Goal: Task Accomplishment & Management: Manage account settings

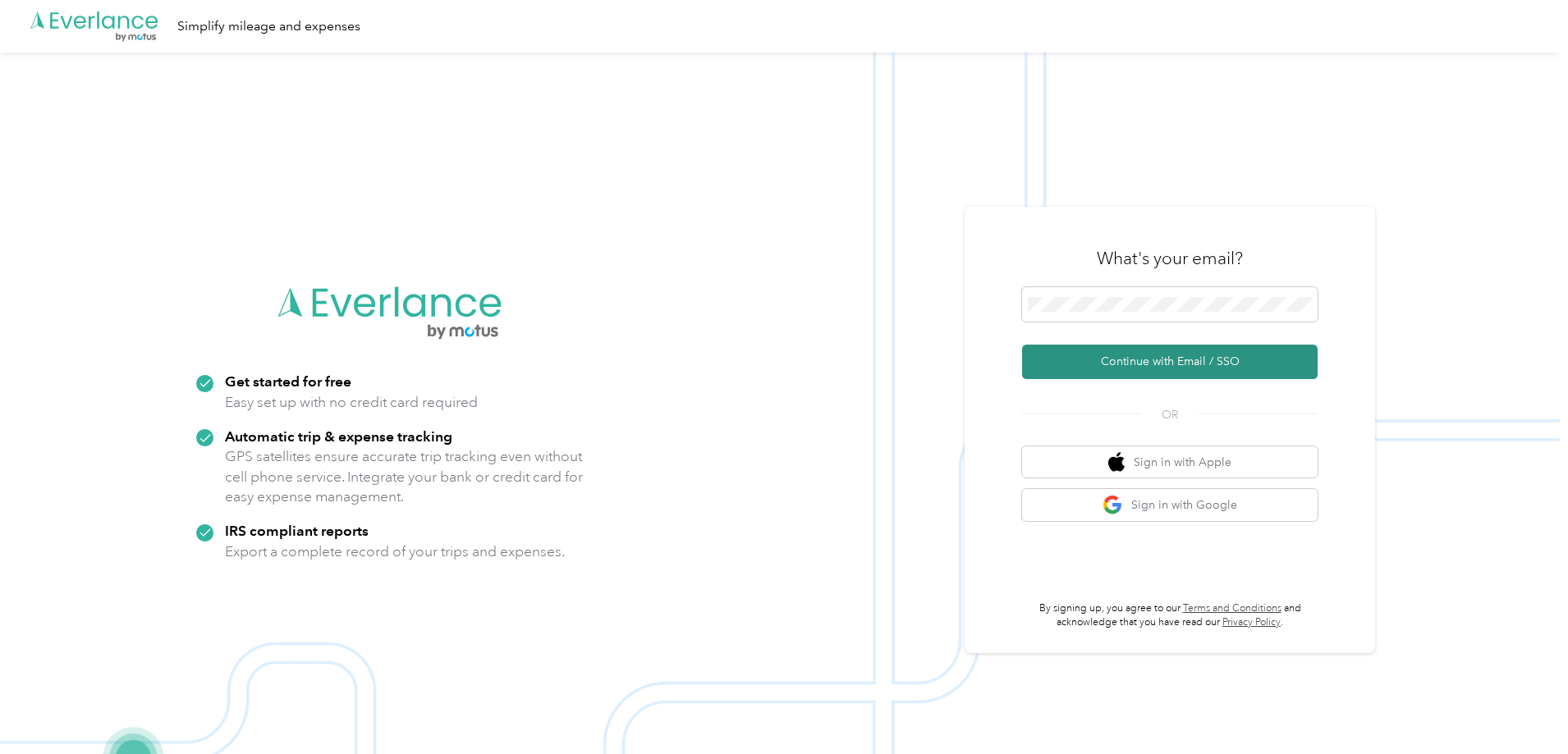
click at [1050, 368] on button "Continue with Email / SSO" at bounding box center [1170, 362] width 296 height 34
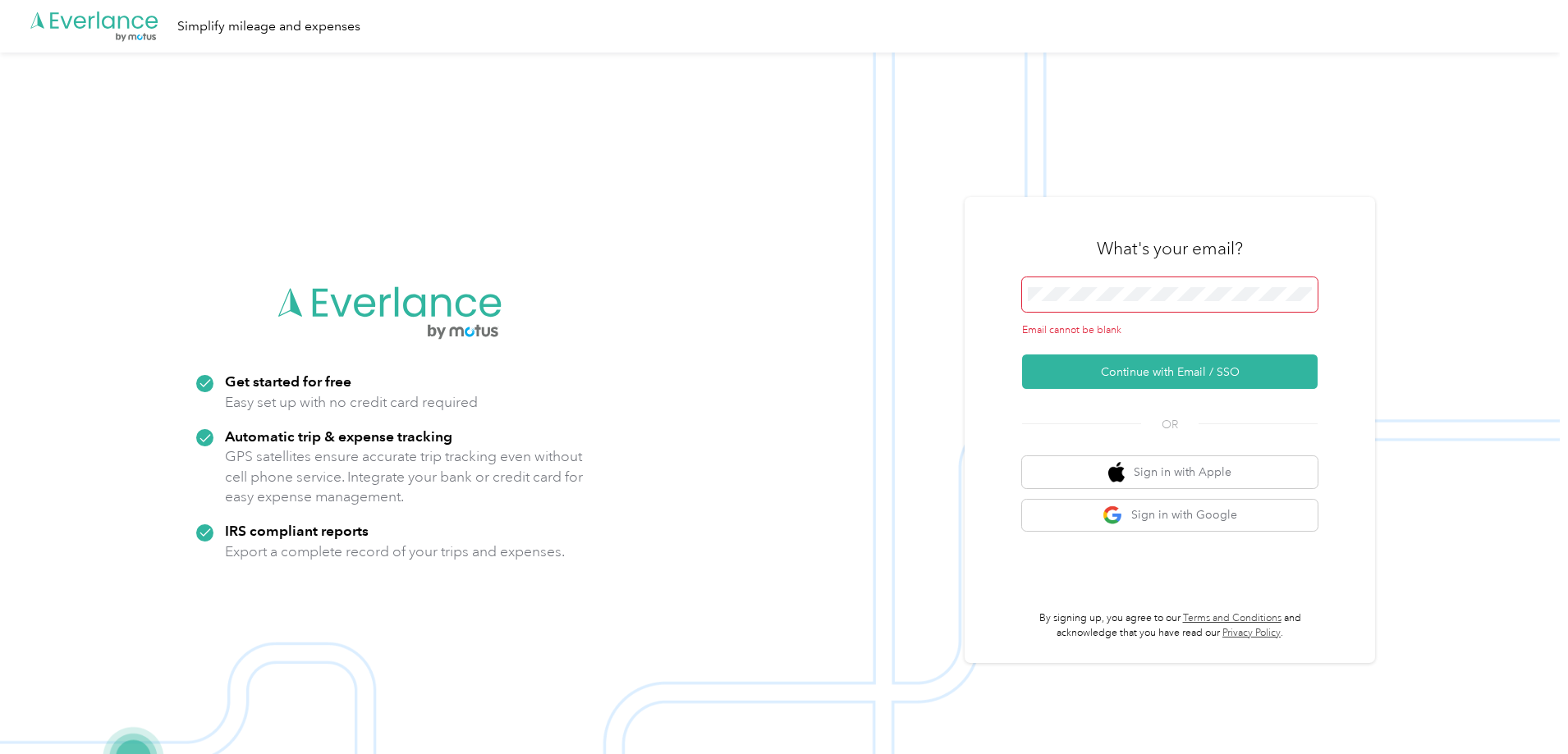
click at [1056, 303] on span at bounding box center [1170, 295] width 296 height 34
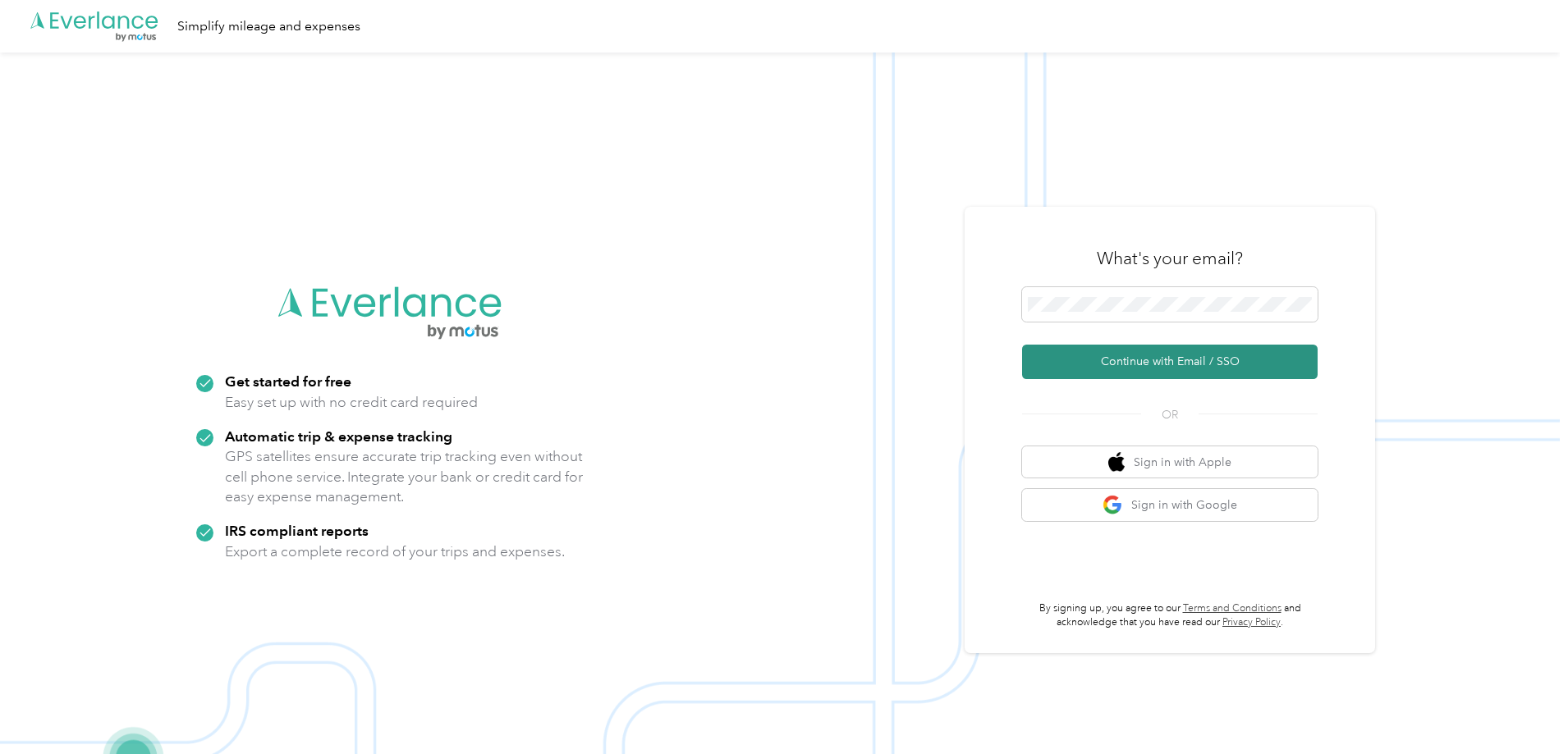
click at [1069, 357] on button "Continue with Email / SSO" at bounding box center [1170, 362] width 296 height 34
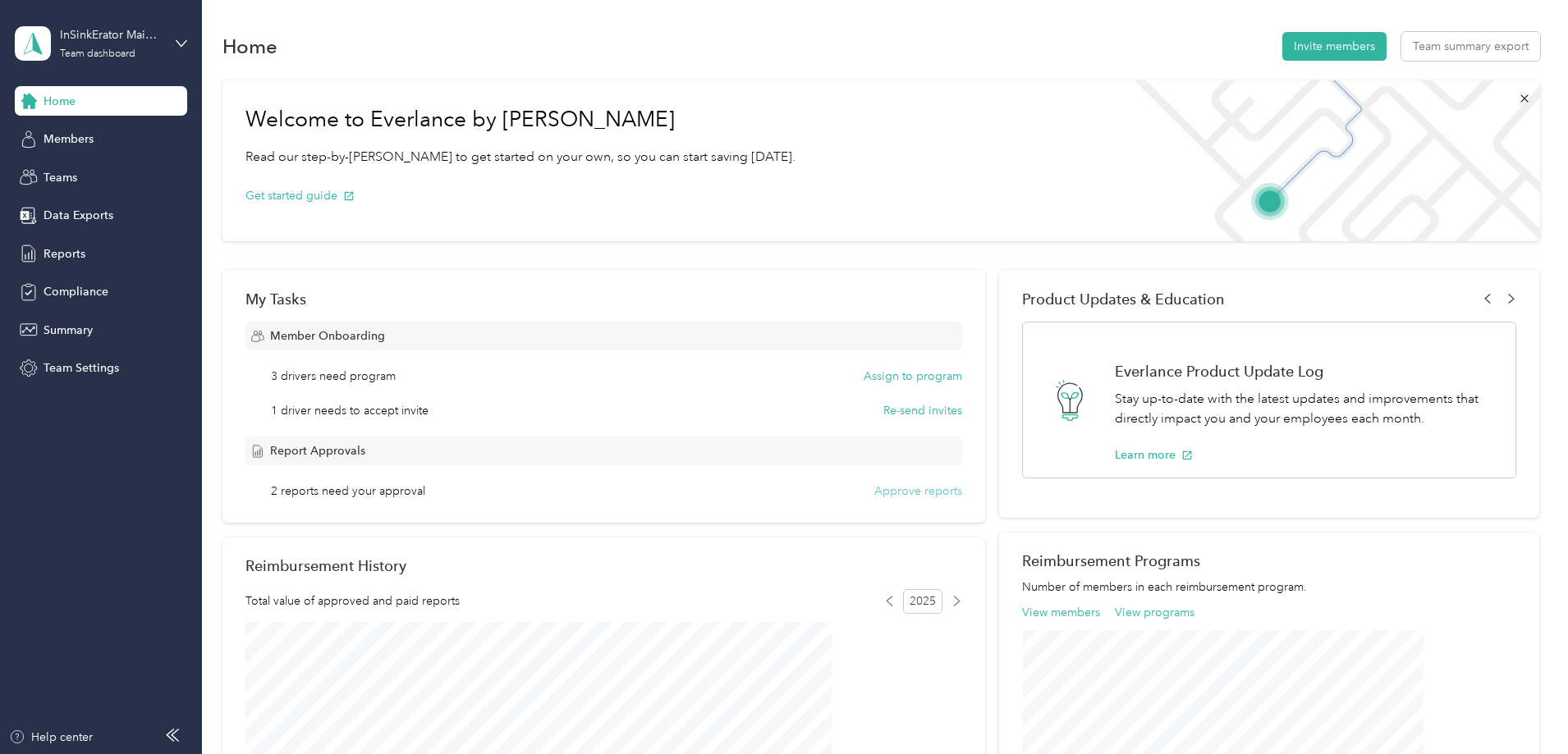
click at [894, 490] on button "Approve reports" at bounding box center [918, 491] width 88 height 17
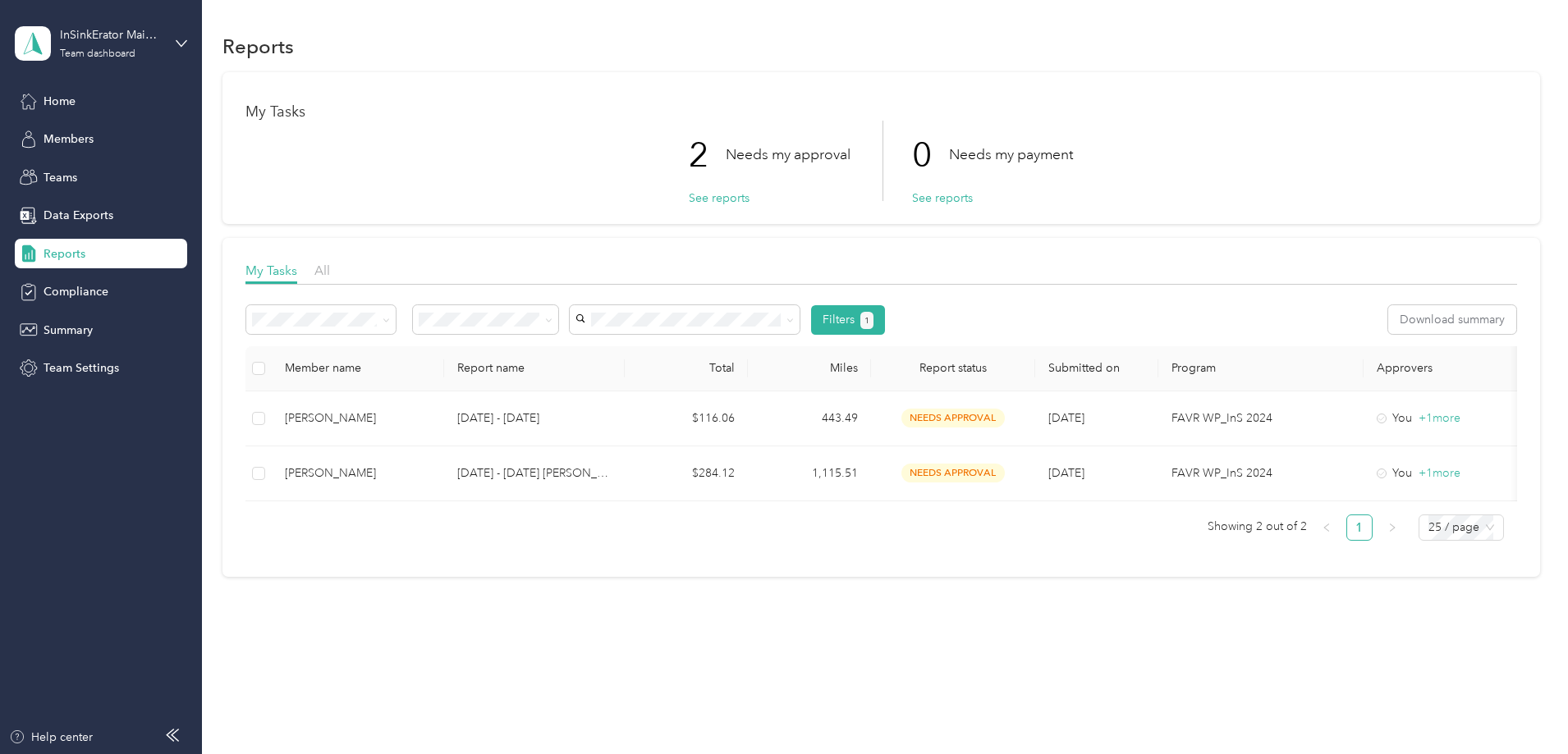
click at [111, 245] on div "Reports" at bounding box center [101, 253] width 173 height 30
click at [73, 253] on span "Reports" at bounding box center [64, 253] width 42 height 17
click at [330, 271] on span "All" at bounding box center [321, 269] width 15 height 15
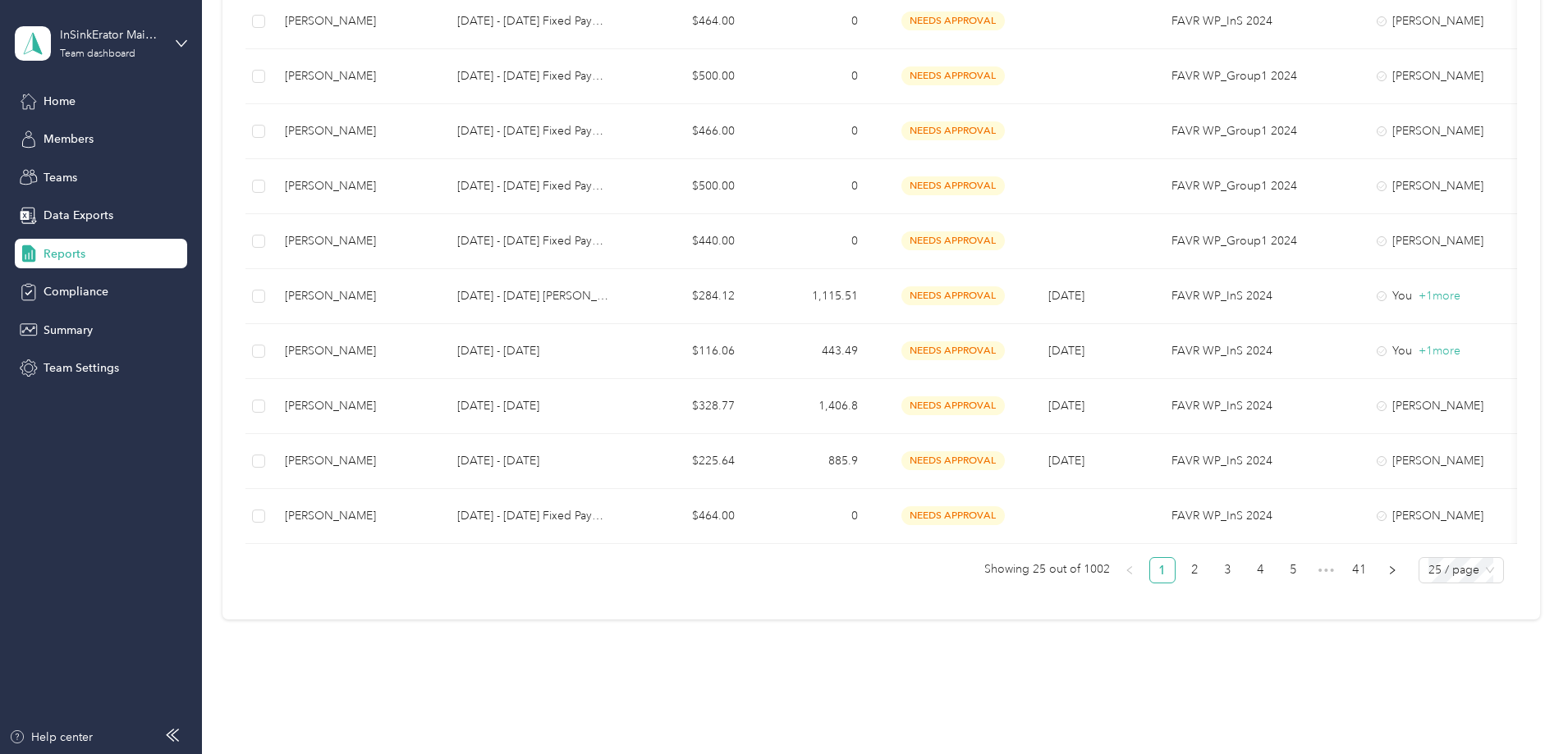
scroll to position [1268, 0]
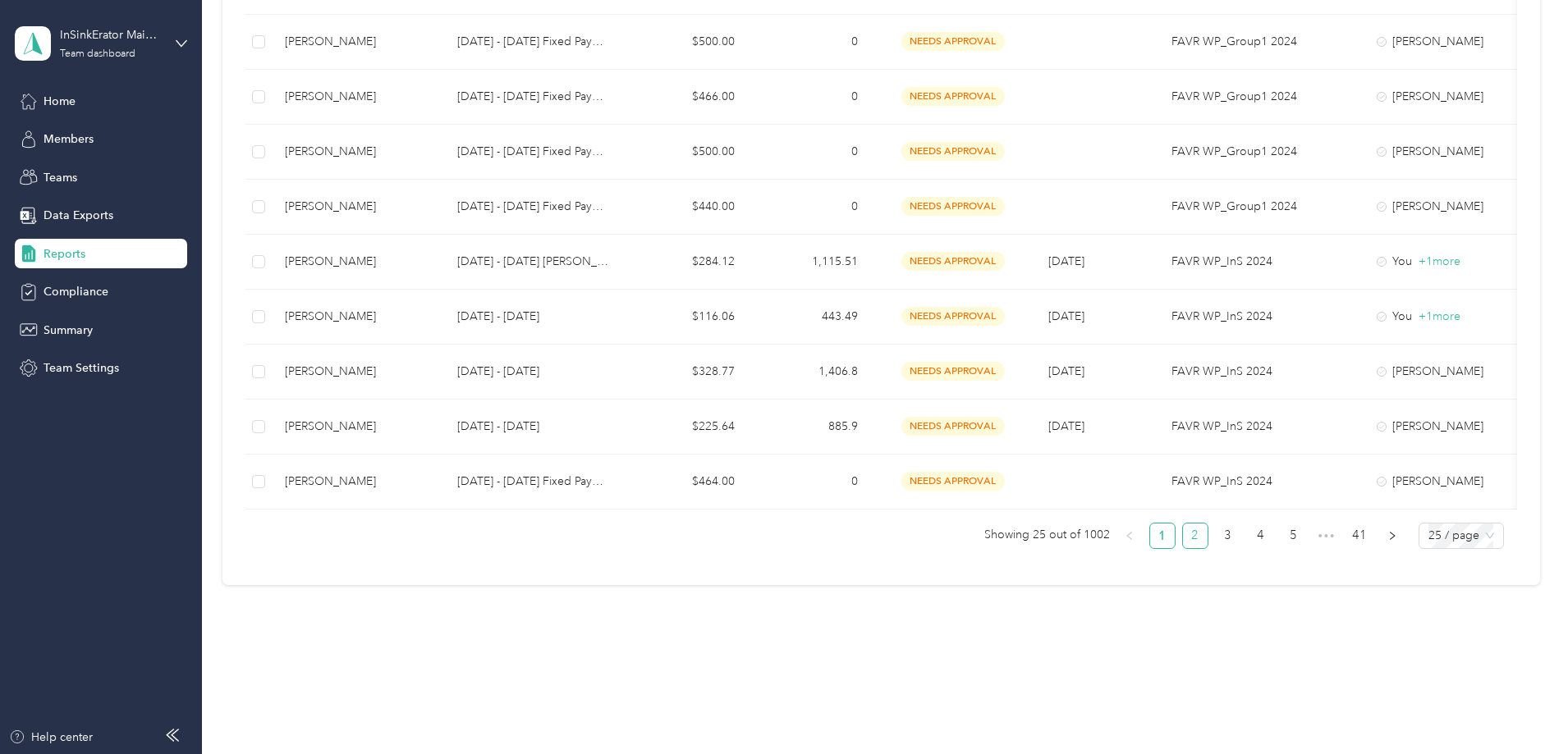
click at [1183, 532] on link "2" at bounding box center [1195, 535] width 25 height 24
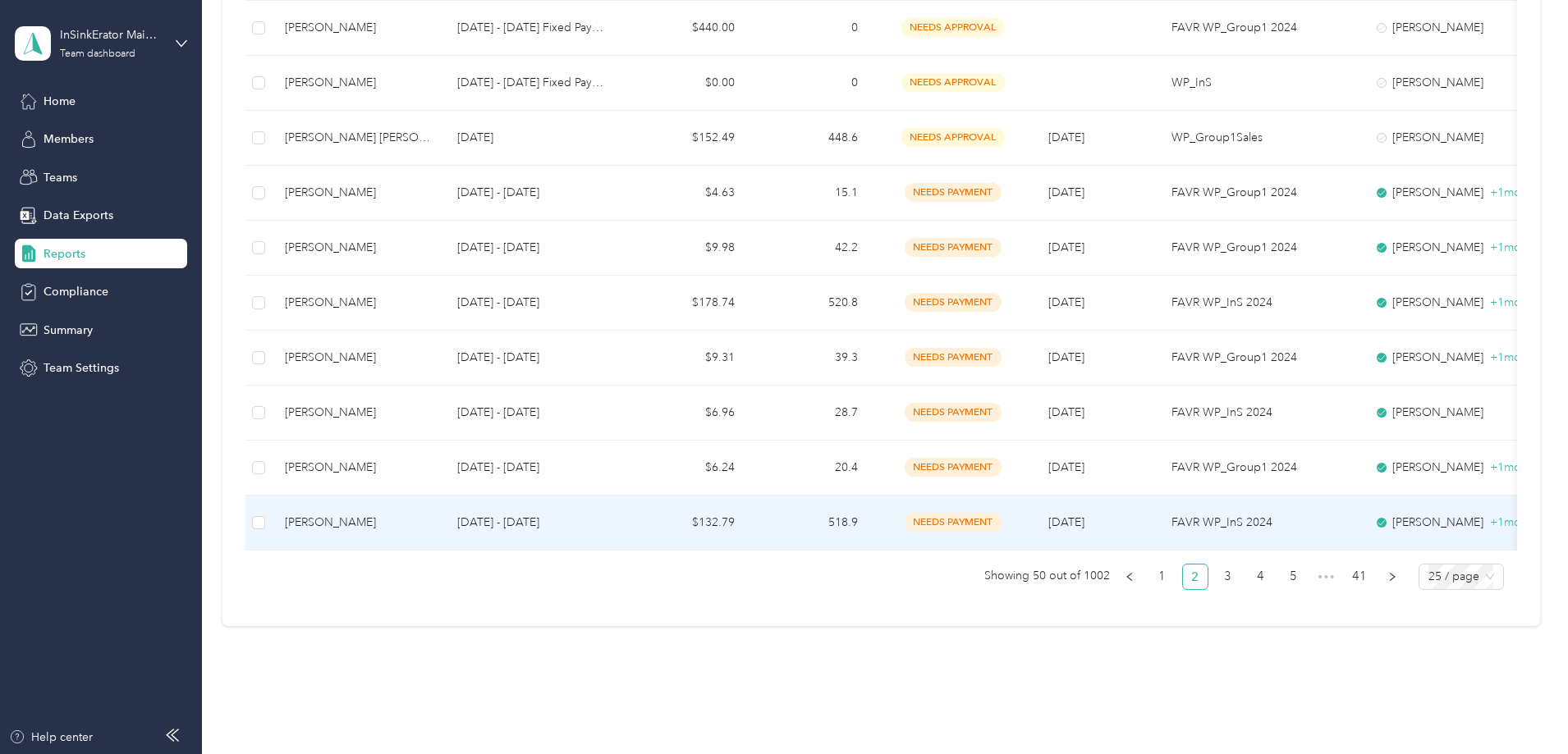
scroll to position [1268, 0]
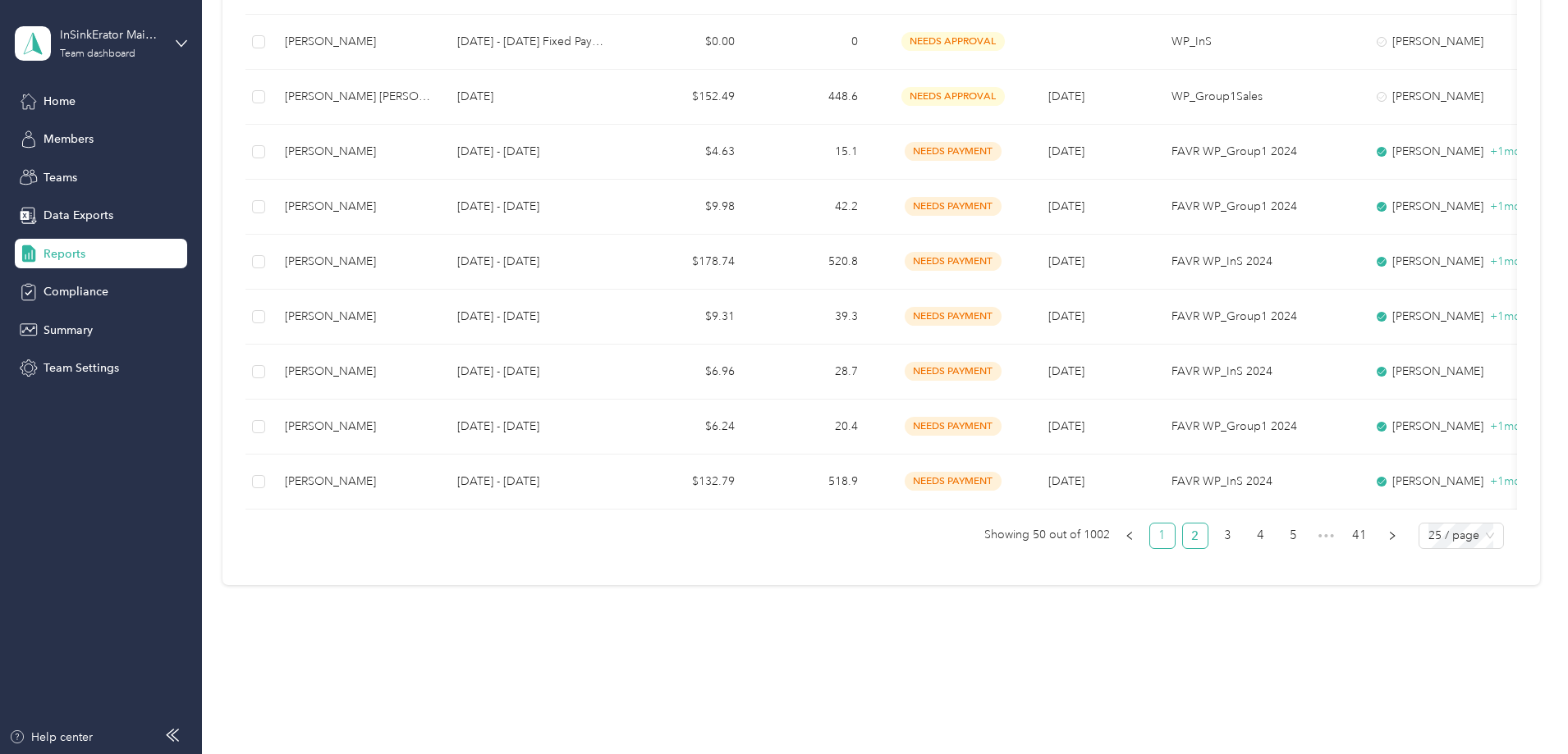
click at [1150, 530] on link "1" at bounding box center [1162, 535] width 25 height 24
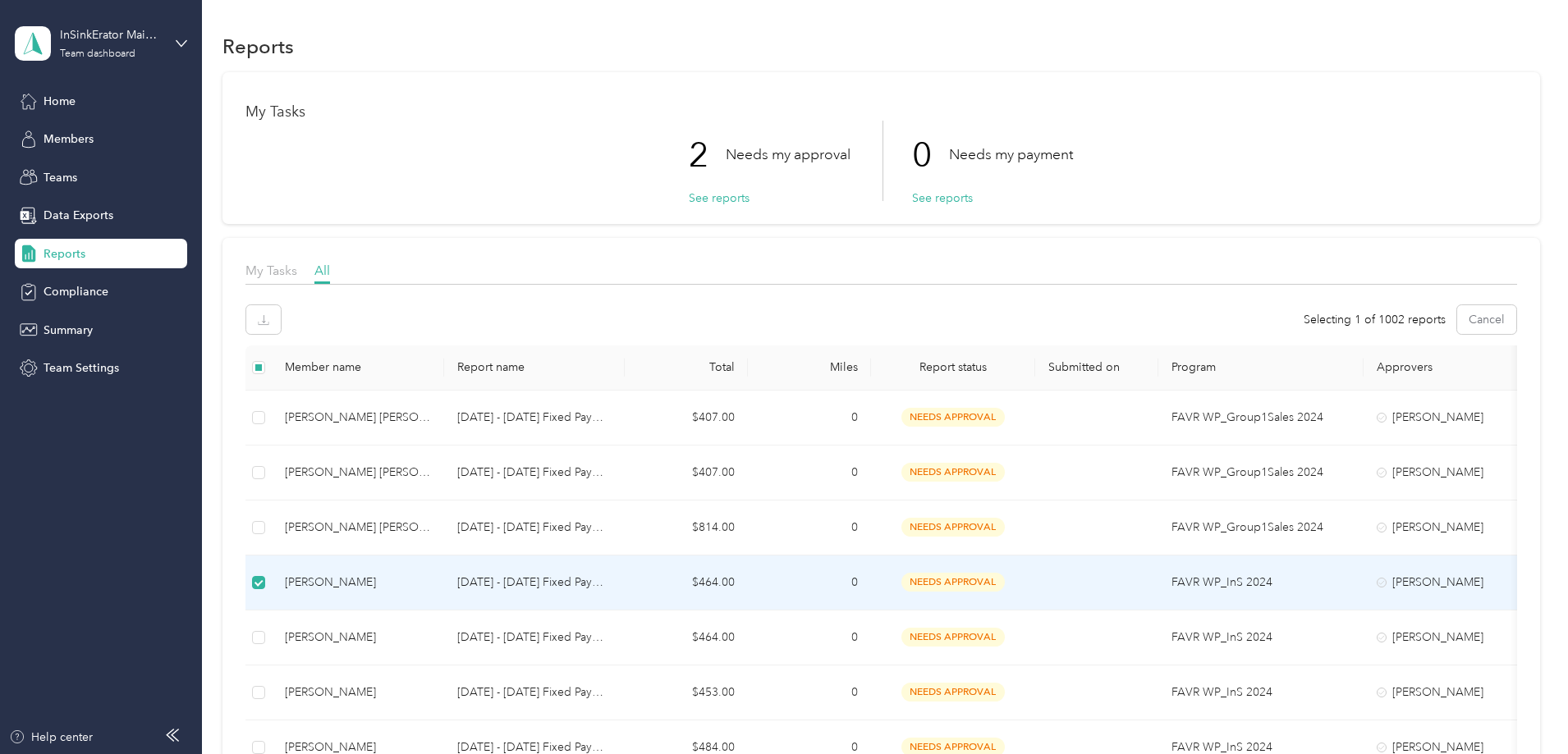
click at [612, 578] on p "Oct 1 - 31, 2025 Fixed Payment" at bounding box center [535, 583] width 154 height 18
click at [444, 571] on td "Allison P. Plecki" at bounding box center [358, 583] width 173 height 55
click at [444, 592] on td "Allison P. Plecki" at bounding box center [358, 583] width 173 height 55
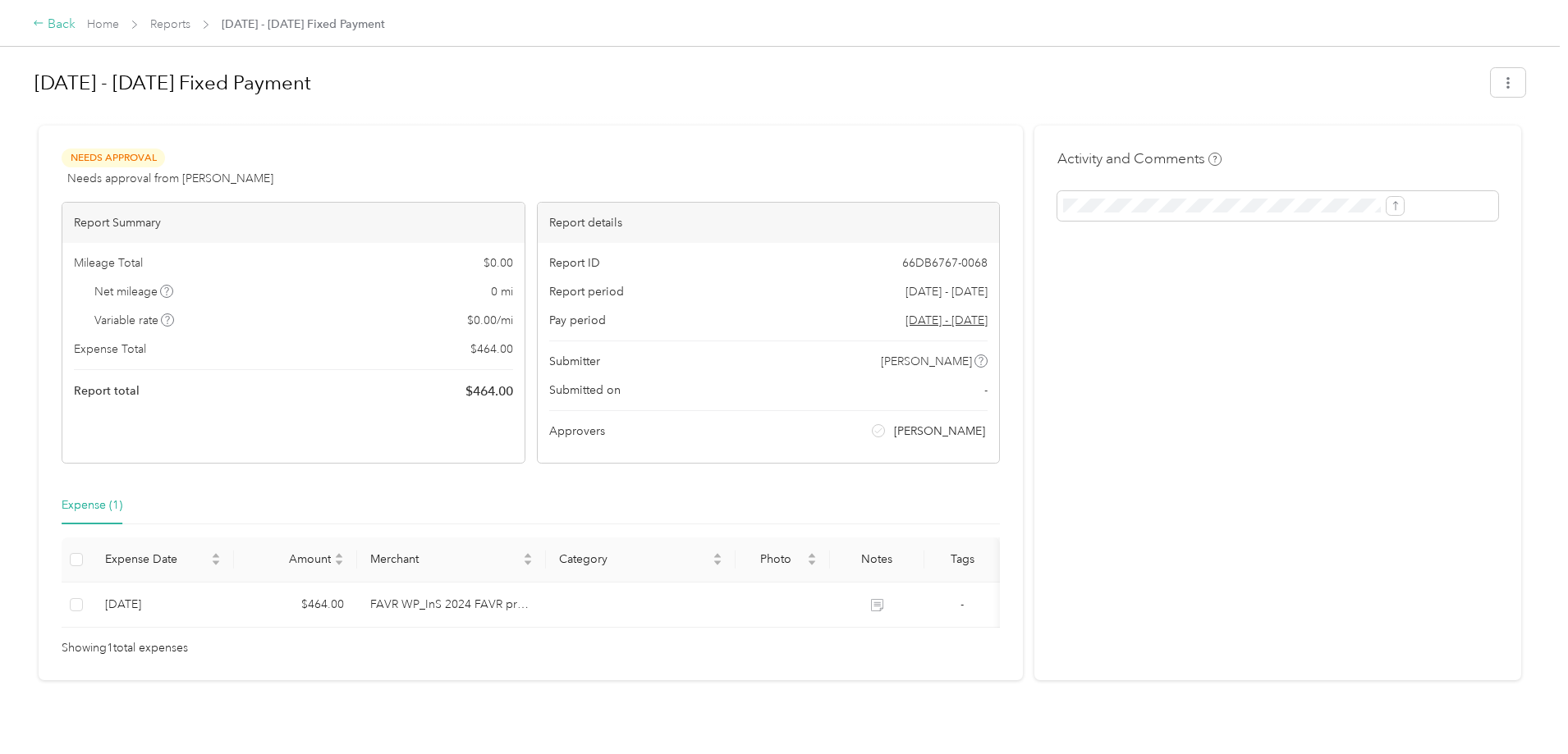
click at [75, 24] on div "Back" at bounding box center [54, 24] width 43 height 20
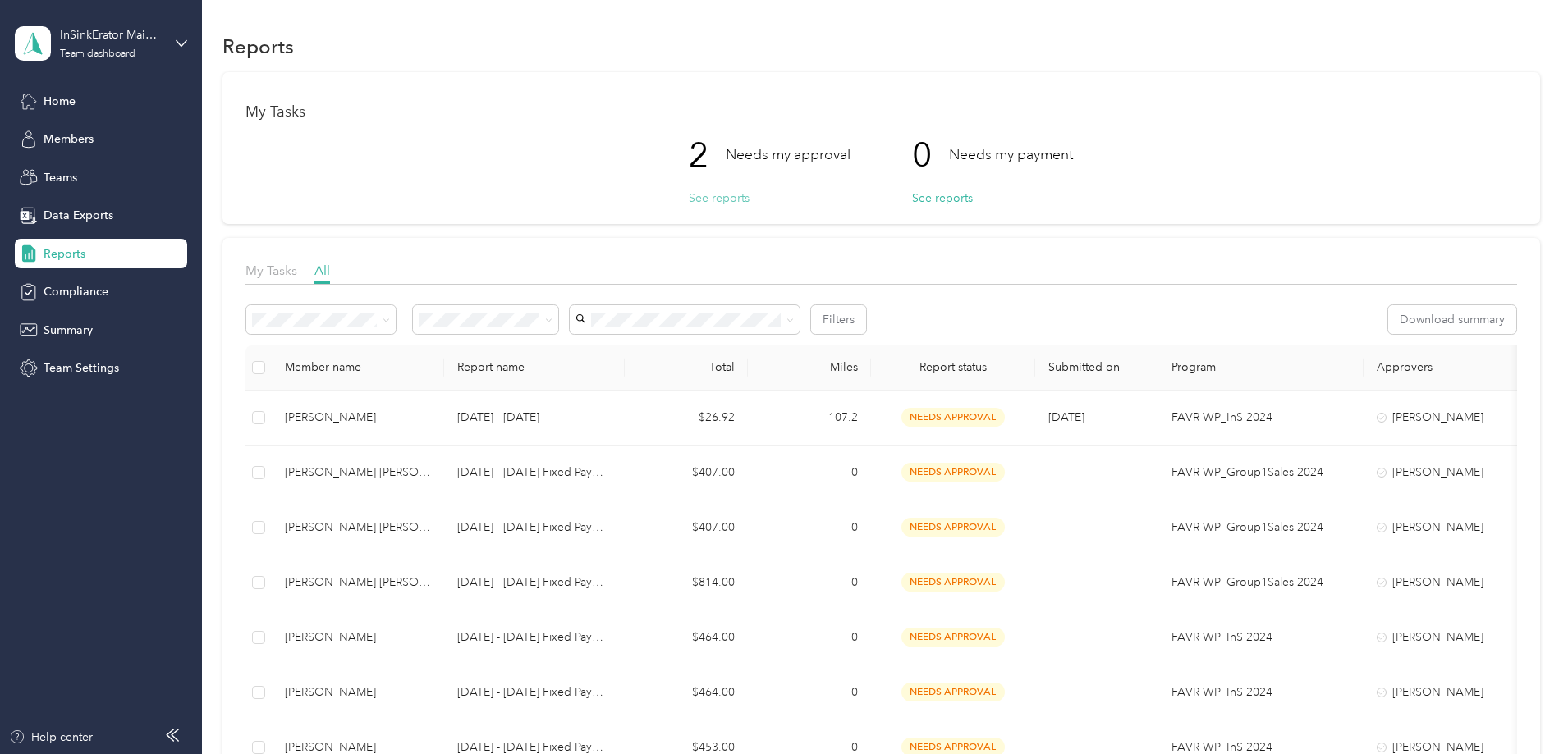
click at [735, 193] on button "See reports" at bounding box center [719, 198] width 61 height 17
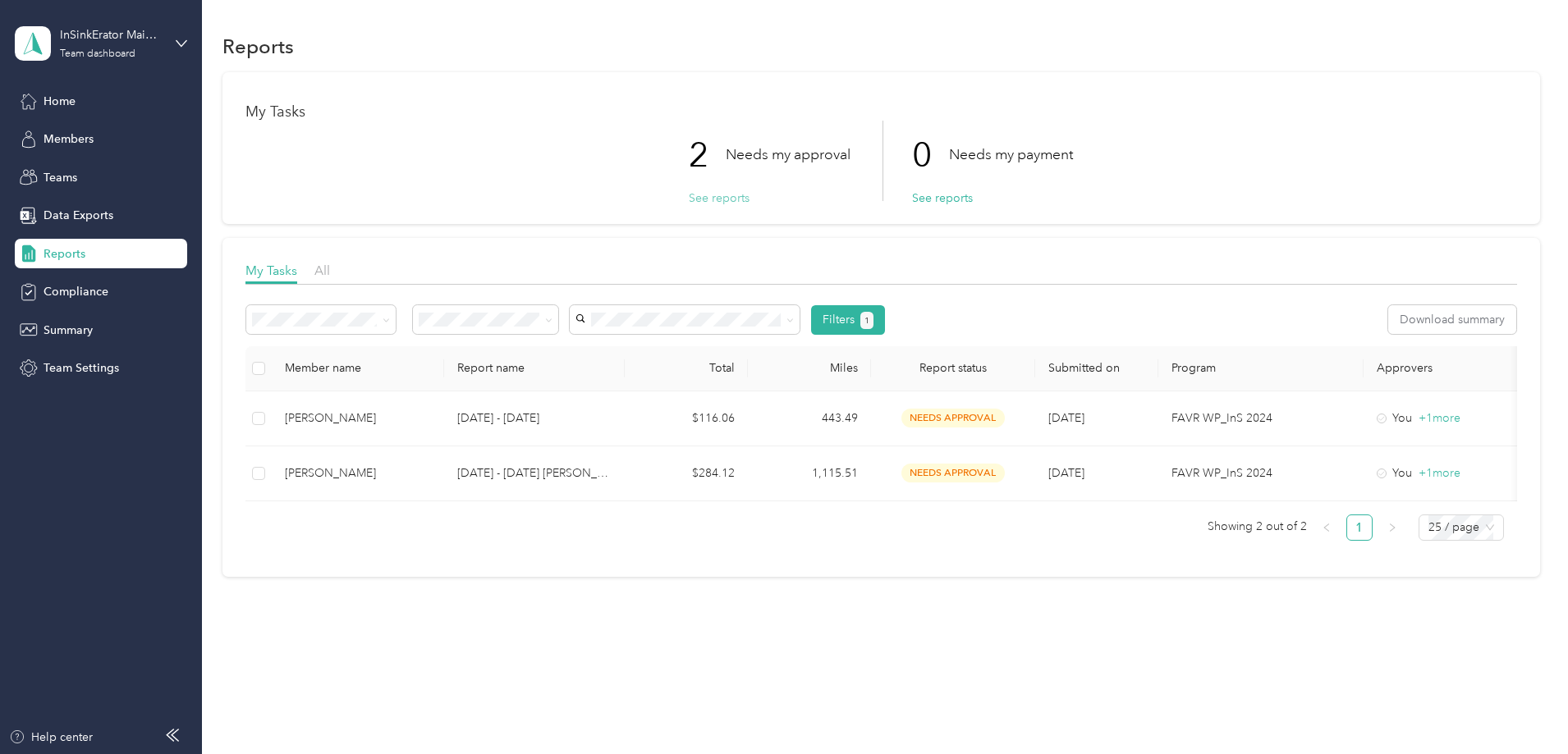
scroll to position [5, 0]
